Goal: Complete application form

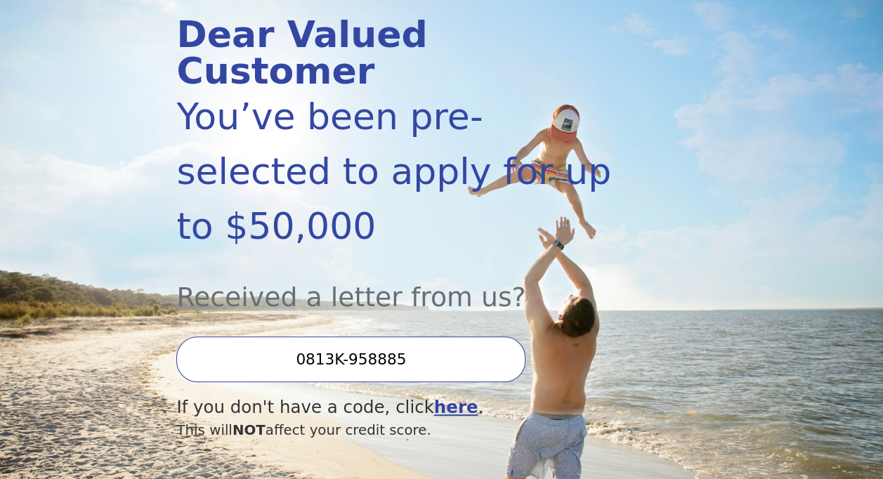
scroll to position [211, 0]
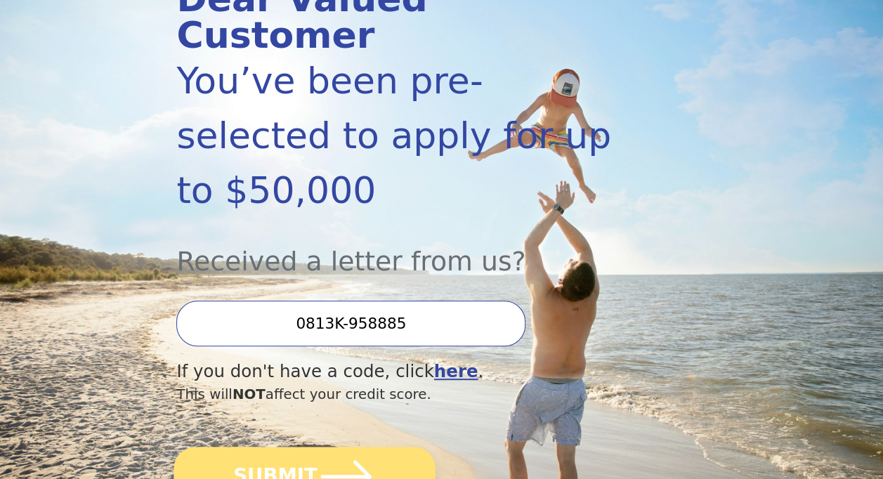
click at [344, 447] on icon "submit" at bounding box center [346, 476] width 58 height 58
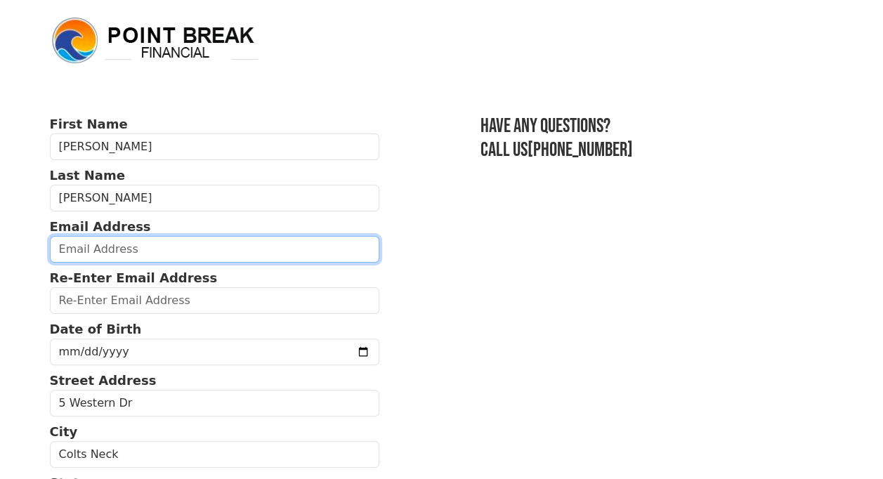
click at [133, 254] on input "email" at bounding box center [215, 249] width 330 height 27
type input "csciandra97@gmail.com"
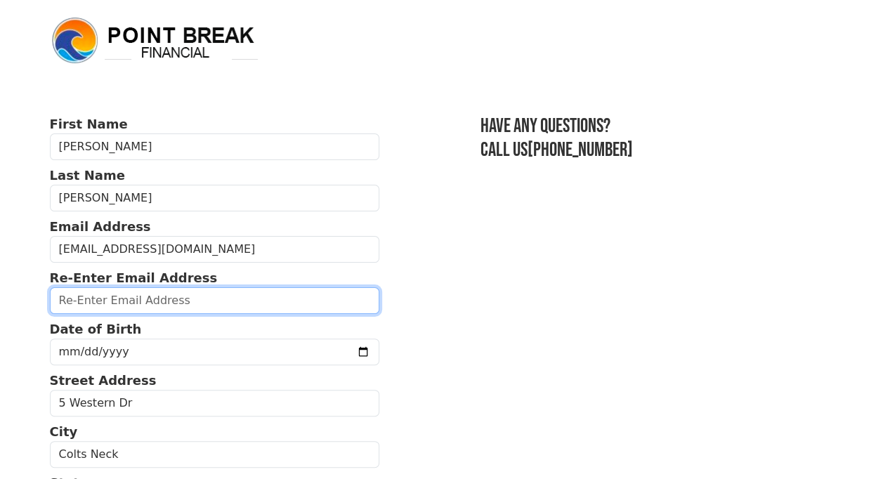
type input "csciandra97@gmail.com"
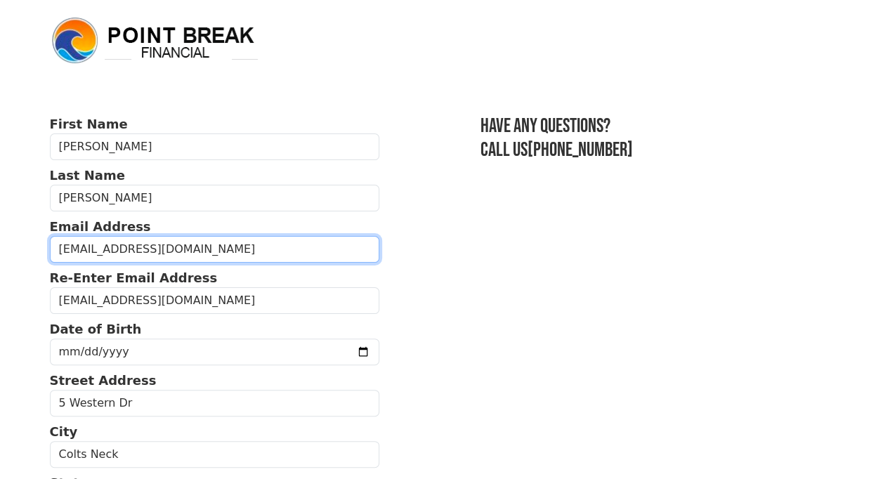
type input "(908) 461-6911"
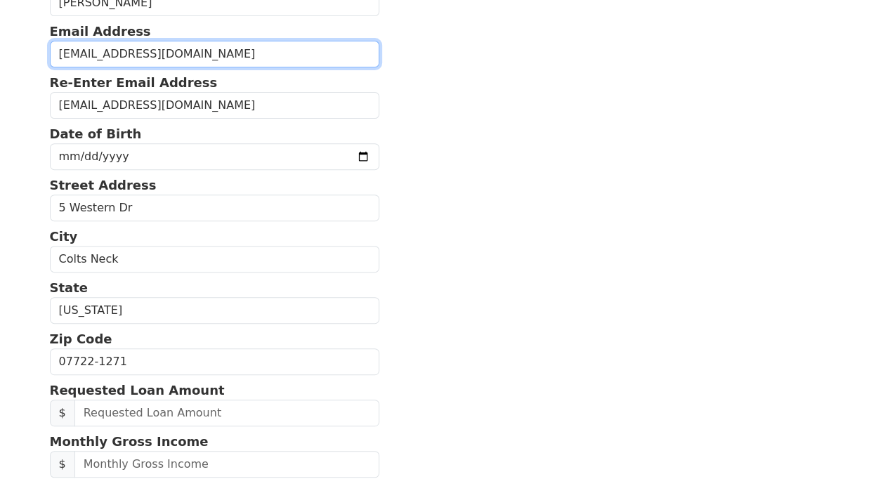
scroll to position [114, 0]
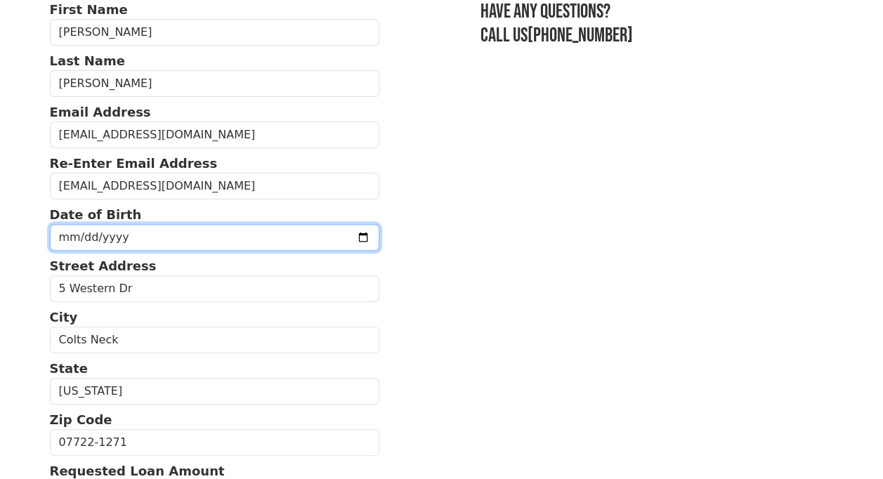
click at [200, 231] on input "date" at bounding box center [215, 237] width 330 height 27
click at [164, 237] on input "date" at bounding box center [215, 237] width 330 height 27
type input "1997-01-19"
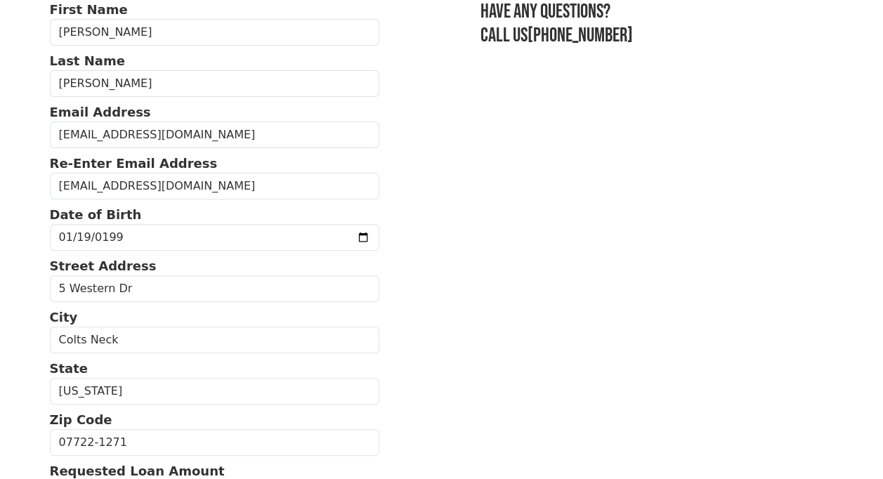
click at [615, 279] on section "First Name Christopher Last Name Sciandra Email Address csciandra97@gmail.com R…" at bounding box center [442, 443] width 784 height 886
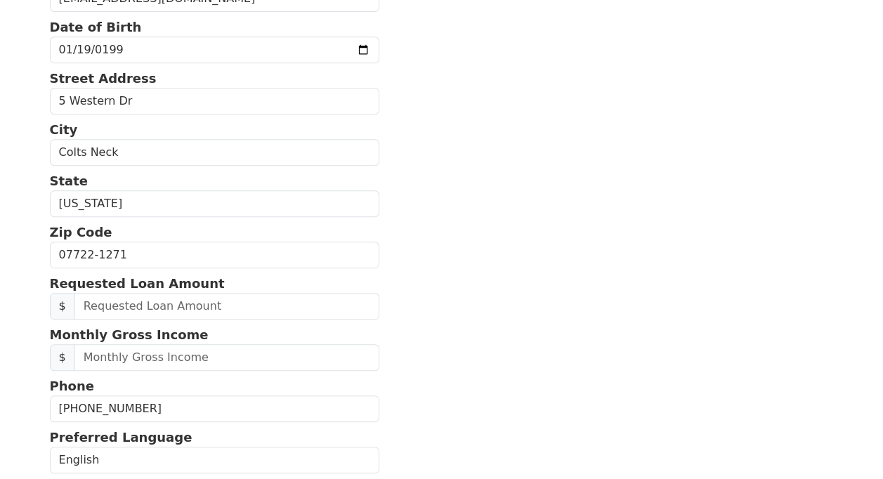
scroll to position [325, 0]
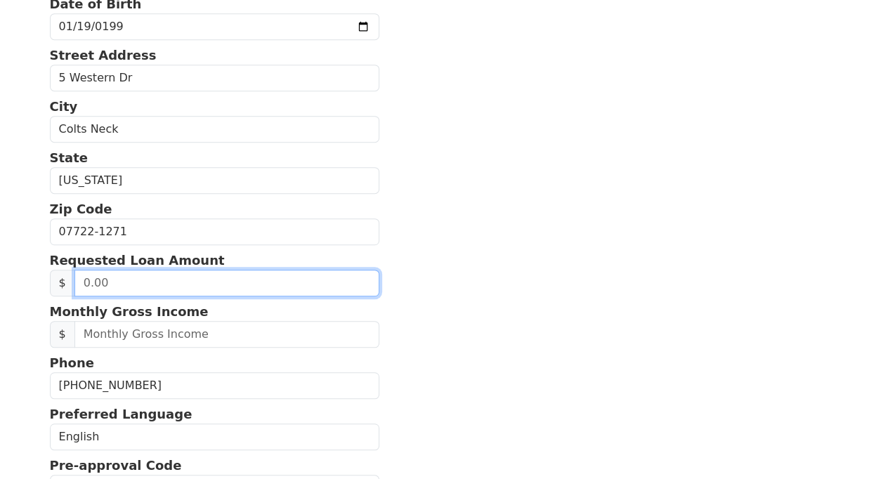
click at [210, 280] on input "text" at bounding box center [226, 283] width 305 height 27
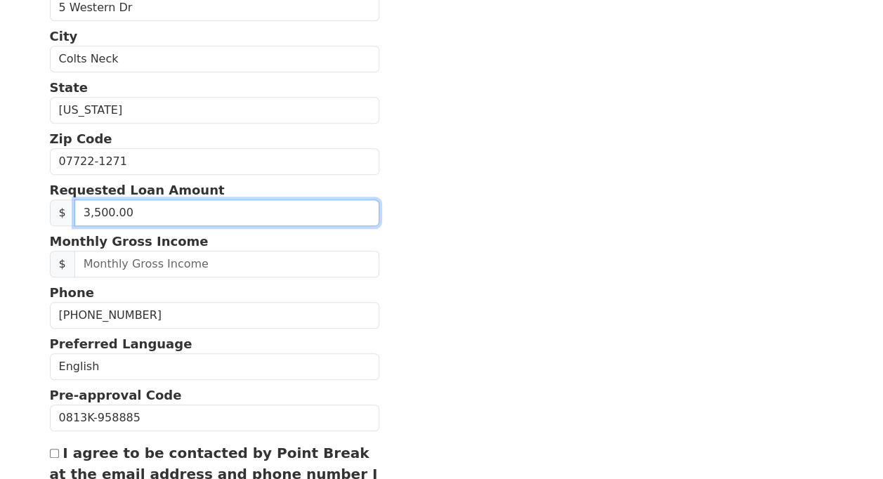
type input "35,000.00"
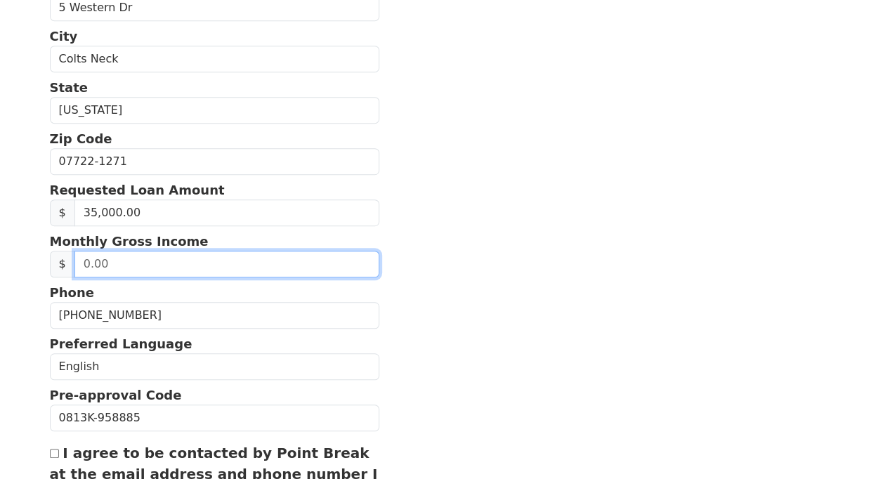
click at [289, 264] on input "text" at bounding box center [226, 264] width 305 height 27
type input "12,000.00"
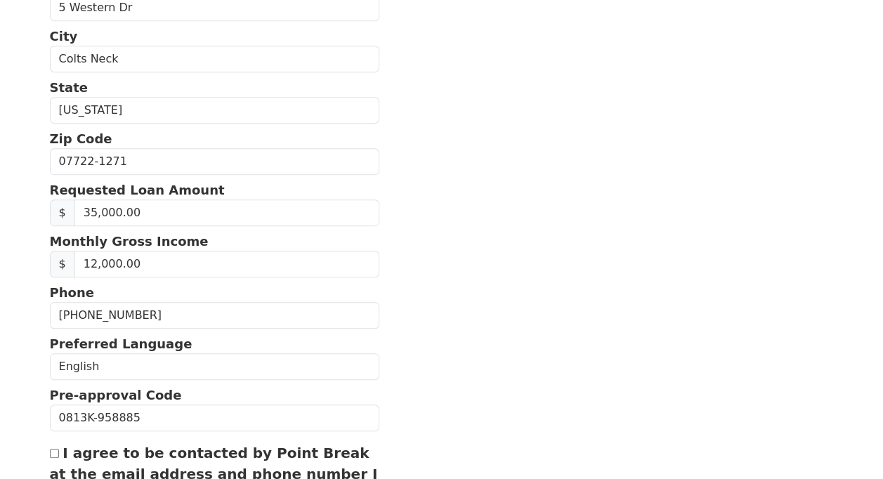
click at [607, 261] on section "First Name Christopher Last Name Sciandra Email Address csciandra97@gmail.com R…" at bounding box center [442, 162] width 784 height 886
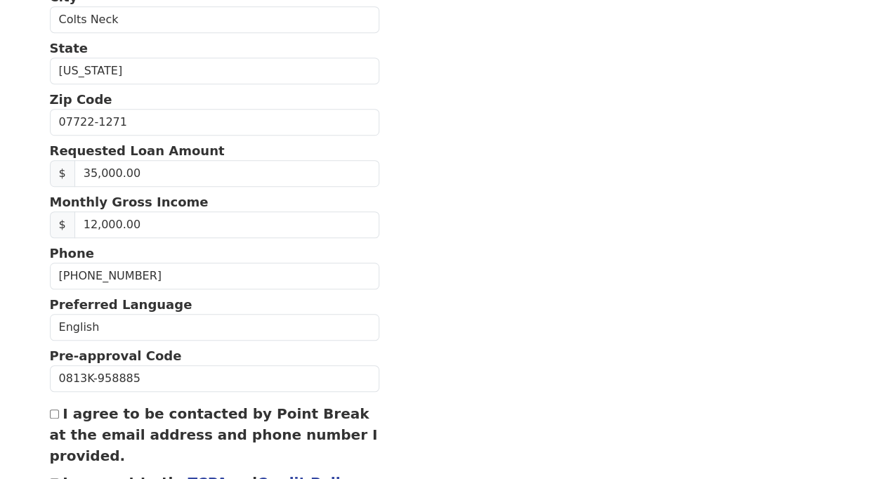
scroll to position [536, 0]
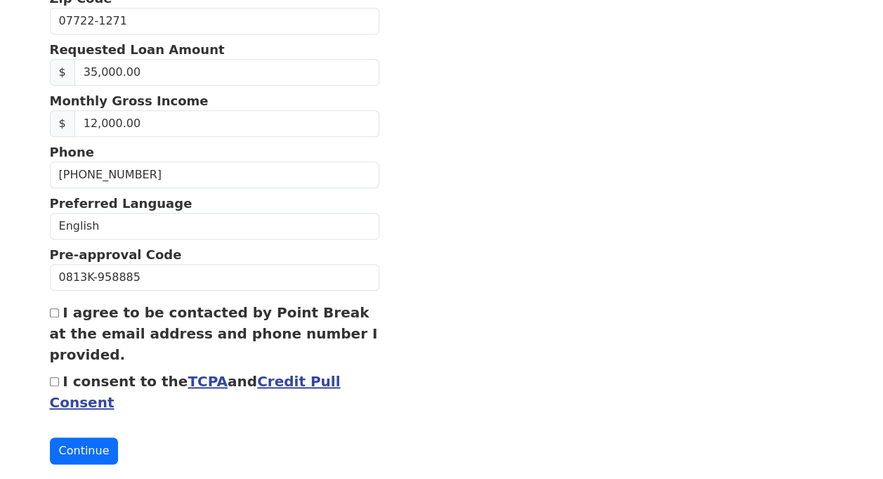
click at [50, 308] on input "I agree to be contacted by Point Break at the email address and phone number I …" at bounding box center [54, 312] width 9 height 9
checkbox input "true"
click at [51, 379] on input "I consent to the TCPA and Credit Pull Consent" at bounding box center [54, 381] width 9 height 9
checkbox input "true"
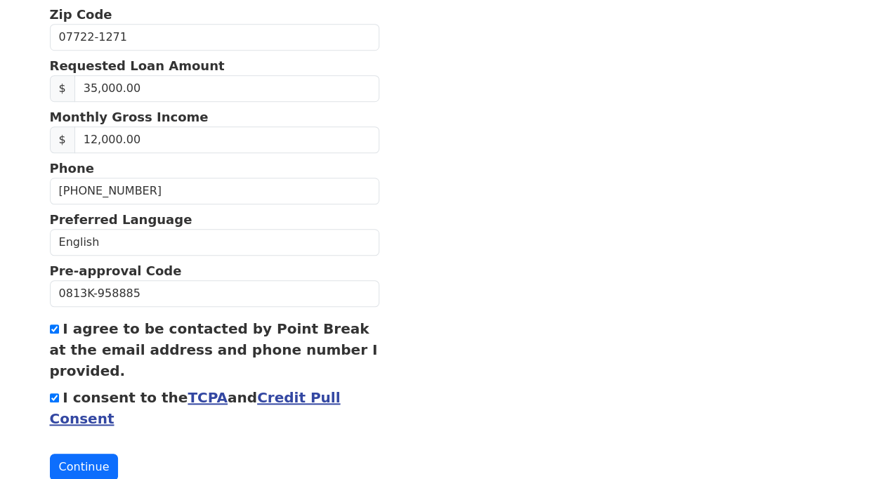
scroll to position [552, 0]
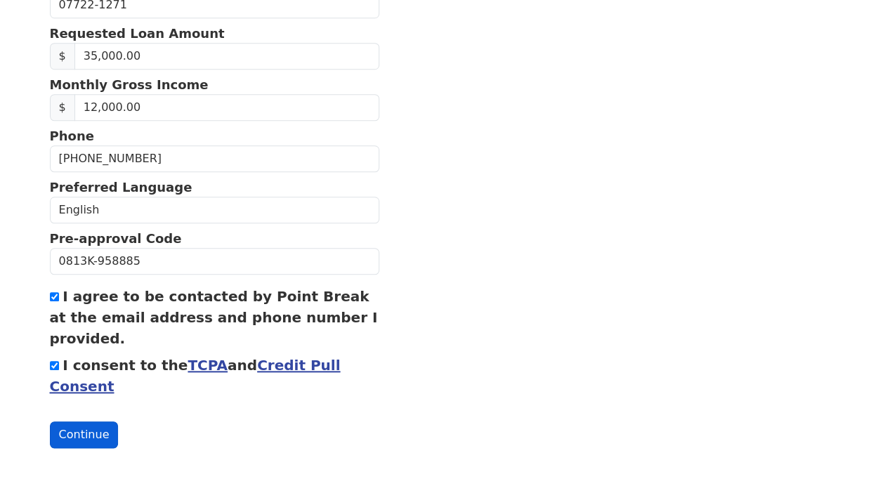
click at [60, 428] on button "Continue" at bounding box center [84, 434] width 69 height 27
